Goal: Task Accomplishment & Management: Complete application form

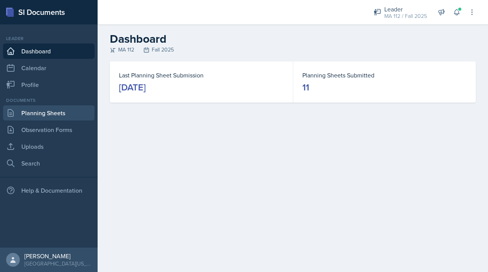
click at [51, 115] on link "Planning Sheets" at bounding box center [48, 112] width 91 height 15
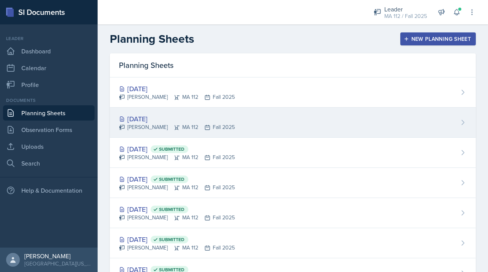
click at [151, 120] on div "[DATE]" at bounding box center [177, 119] width 116 height 10
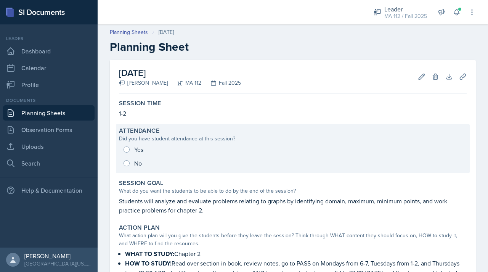
click at [134, 150] on div "Yes No" at bounding box center [292, 155] width 347 height 27
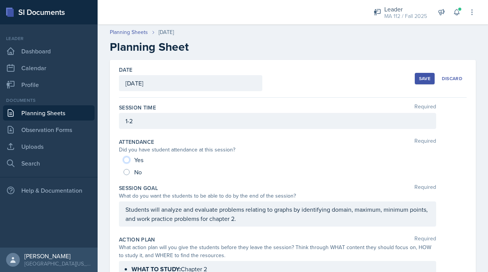
click at [128, 161] on input "Yes" at bounding box center [126, 160] width 6 height 6
radio input "true"
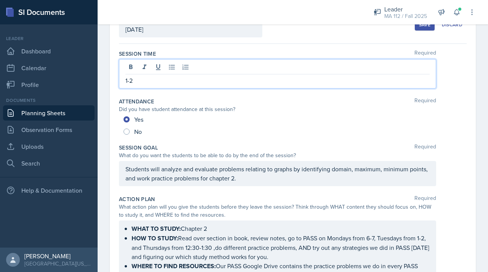
scroll to position [67, 0]
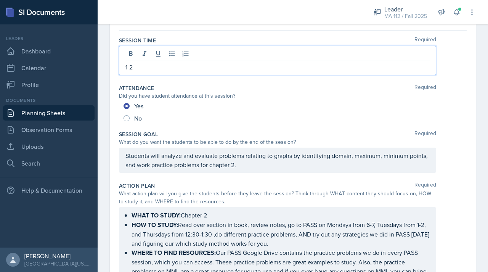
click at [168, 67] on p "1-2" at bounding box center [277, 66] width 304 height 9
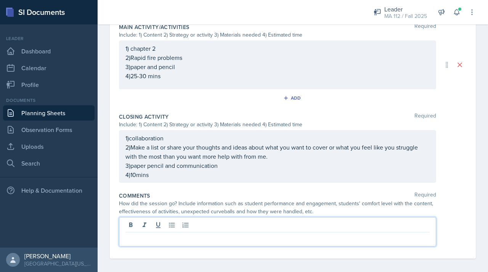
click at [167, 237] on p at bounding box center [277, 237] width 304 height 9
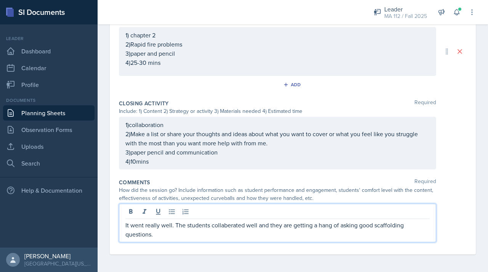
click at [226, 238] on p "It went really well. The students collaberated well and they are getting a hang…" at bounding box center [277, 229] width 304 height 18
click at [231, 230] on p "It went really well. The students collaberated well and they are getting a hang…" at bounding box center [277, 229] width 304 height 18
click at [327, 236] on p "It went really well. The students collaborated well and they are getting a hang…" at bounding box center [277, 229] width 304 height 18
click at [270, 229] on p "It went really well. The students collaborated well and they are getting a hang…" at bounding box center [277, 229] width 304 height 18
click at [172, 238] on p "It went really well. The students collaborated well and they are getting a hang…" at bounding box center [277, 229] width 304 height 18
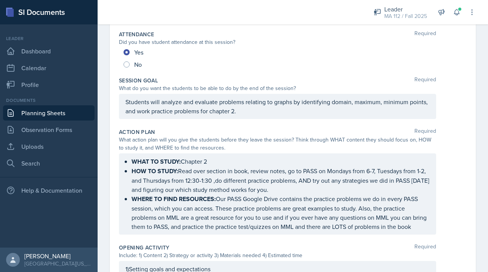
scroll to position [0, 0]
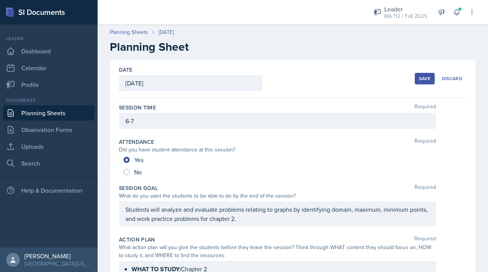
click at [420, 79] on div "Save" at bounding box center [424, 78] width 11 height 6
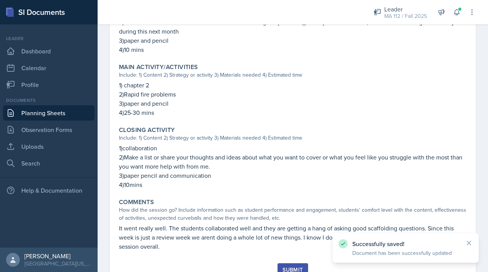
scroll to position [372, 0]
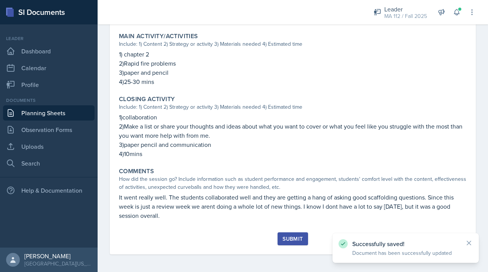
click at [294, 237] on div "Submit" at bounding box center [292, 238] width 20 height 6
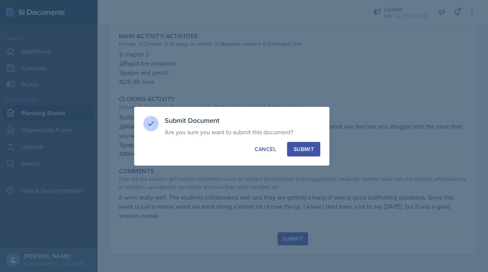
click at [309, 148] on div "Submit" at bounding box center [303, 149] width 20 height 8
radio input "true"
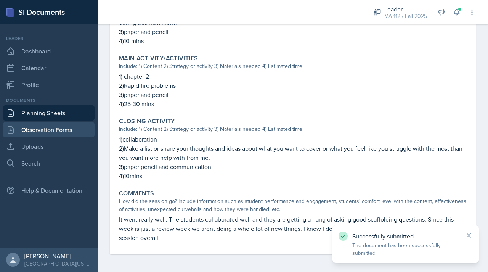
click at [70, 130] on link "Observation Forms" at bounding box center [48, 129] width 91 height 15
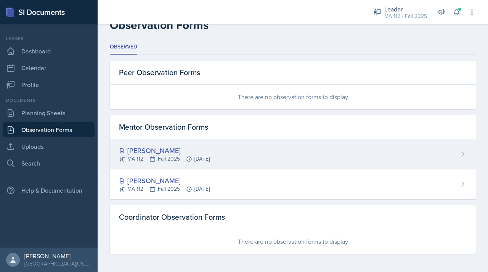
click at [163, 150] on div "[PERSON_NAME]" at bounding box center [164, 150] width 91 height 10
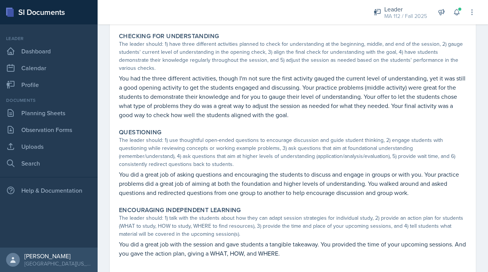
scroll to position [248, 0]
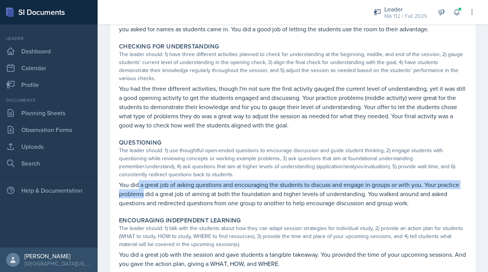
drag, startPoint x: 137, startPoint y: 187, endPoint x: 167, endPoint y: 197, distance: 31.8
click at [167, 197] on p "You did a great job of asking questions and encouraging the students to discuss…" at bounding box center [292, 193] width 347 height 27
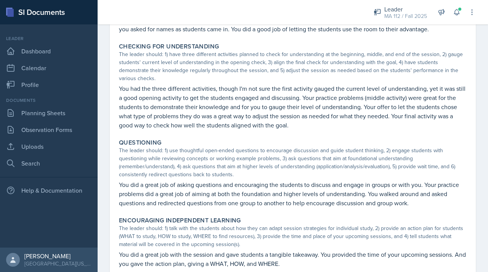
click at [169, 205] on p "You did a great job of asking questions and encouraging the students to discuss…" at bounding box center [292, 193] width 347 height 27
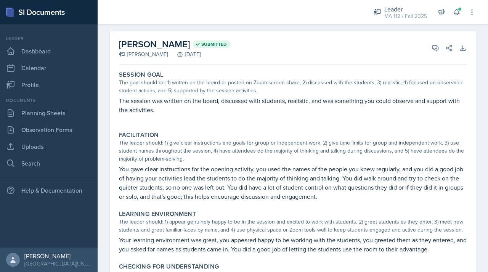
scroll to position [0, 0]
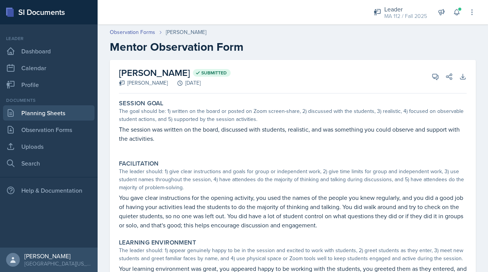
click at [29, 114] on link "Planning Sheets" at bounding box center [48, 112] width 91 height 15
